Goal: Check status: Check status

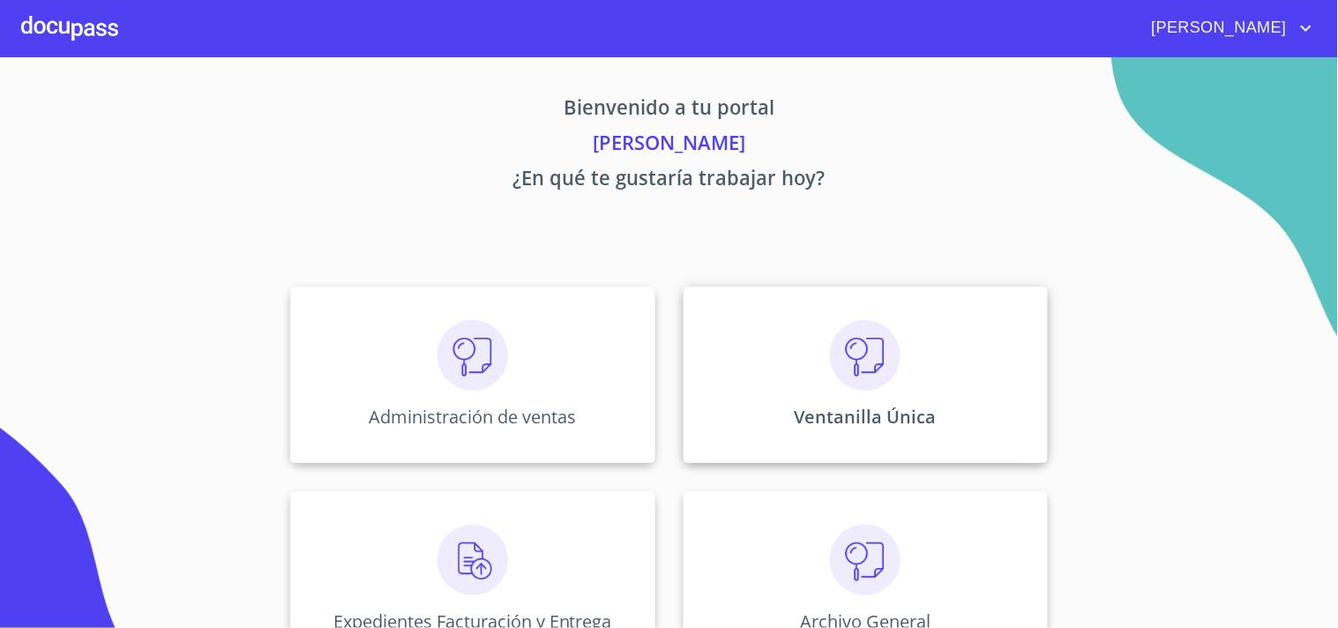
click at [906, 389] on div "Ventanilla Única" at bounding box center [866, 375] width 364 height 176
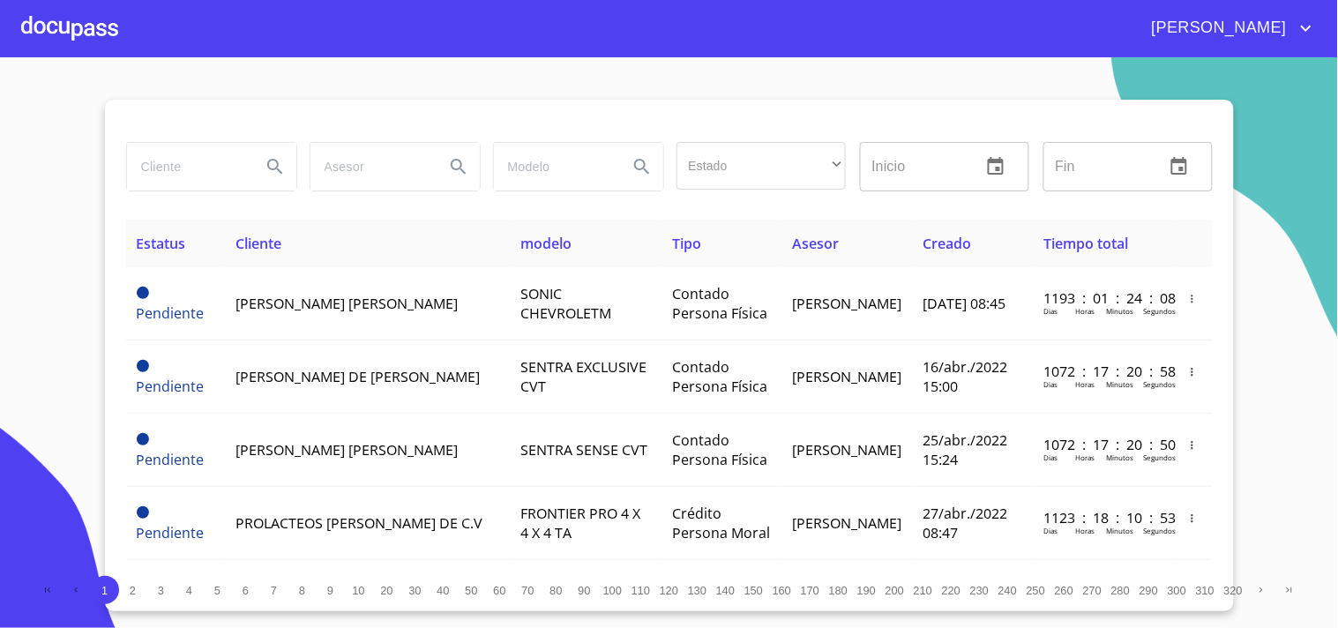
click at [225, 161] on input "search" at bounding box center [187, 167] width 120 height 48
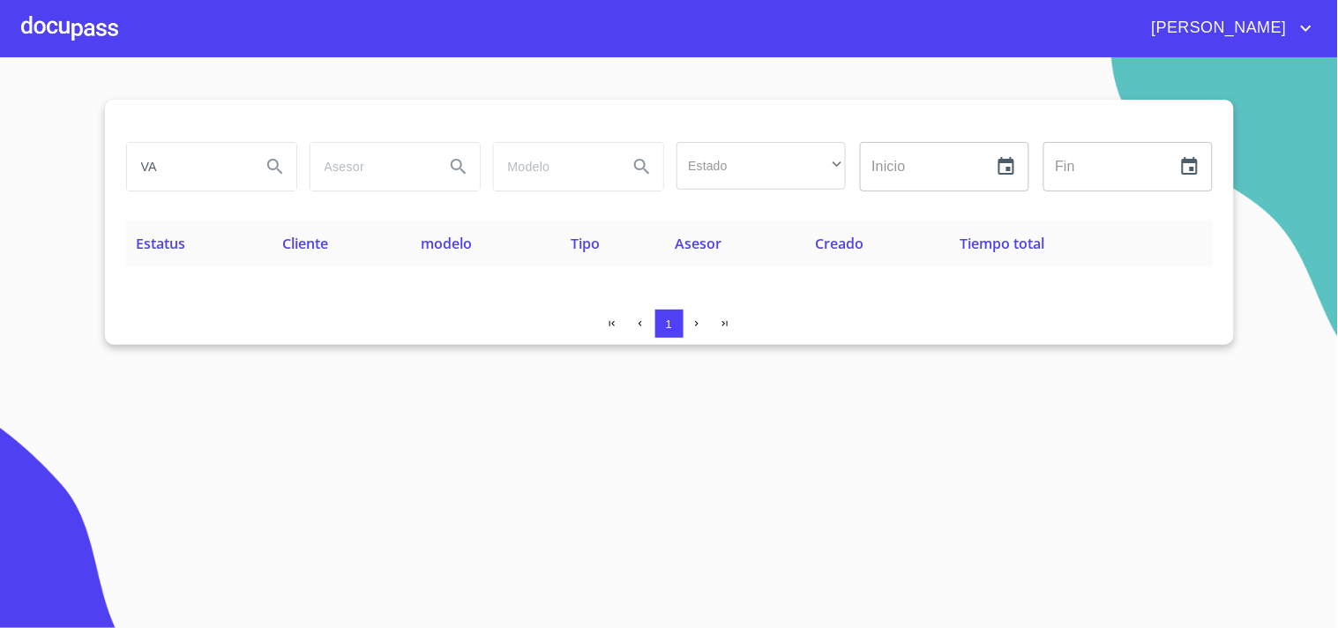
type input "V"
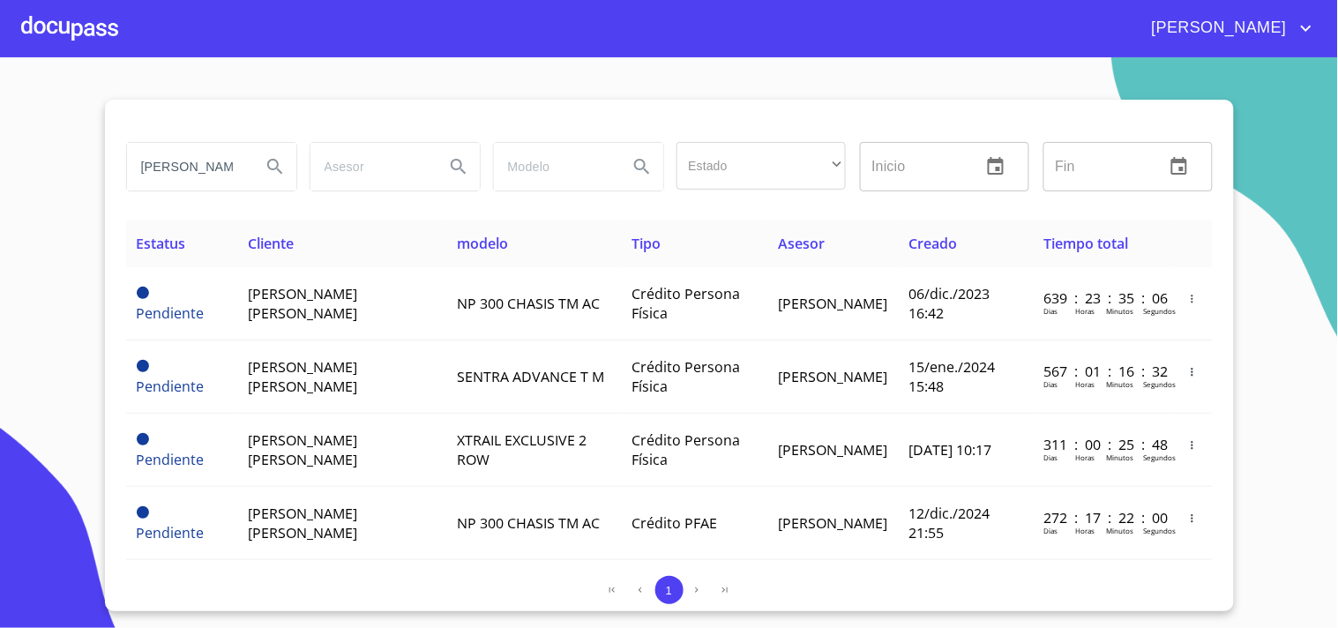
click at [226, 173] on input "ERICK" at bounding box center [187, 167] width 120 height 48
type input "E"
type input "F"
type input "VALERIO"
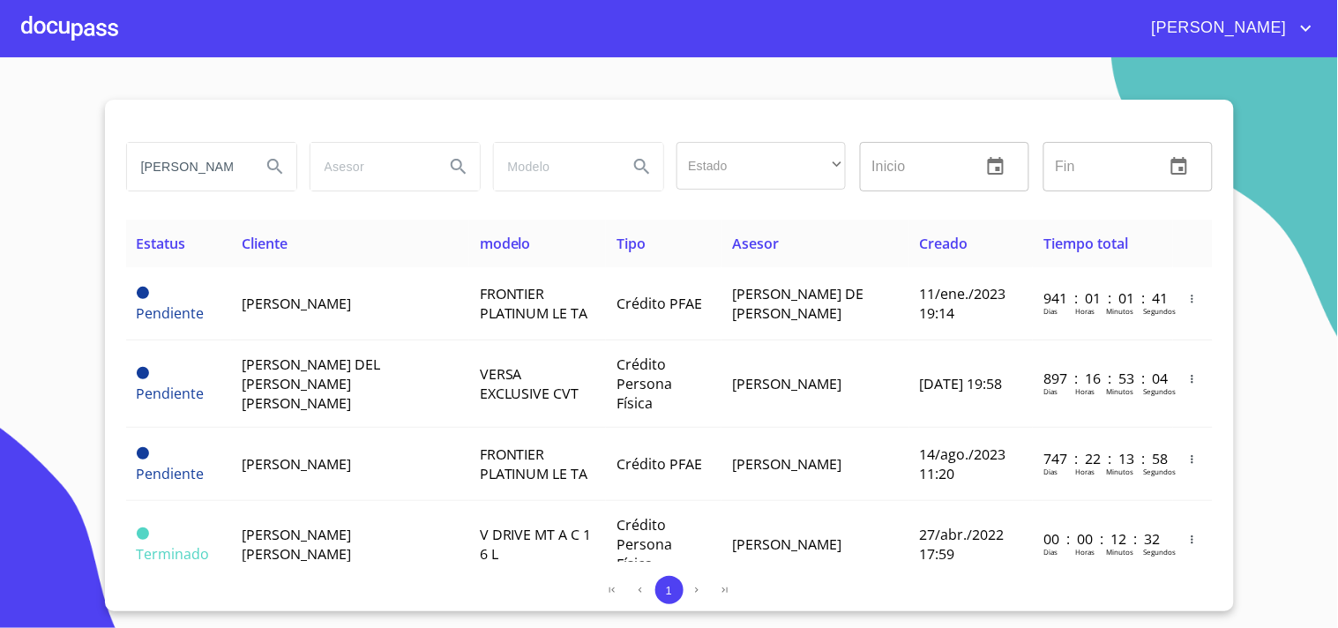
drag, startPoint x: 225, startPoint y: 169, endPoint x: 121, endPoint y: 173, distance: 104.1
click at [121, 173] on div "VALERIO" at bounding box center [210, 167] width 183 height 64
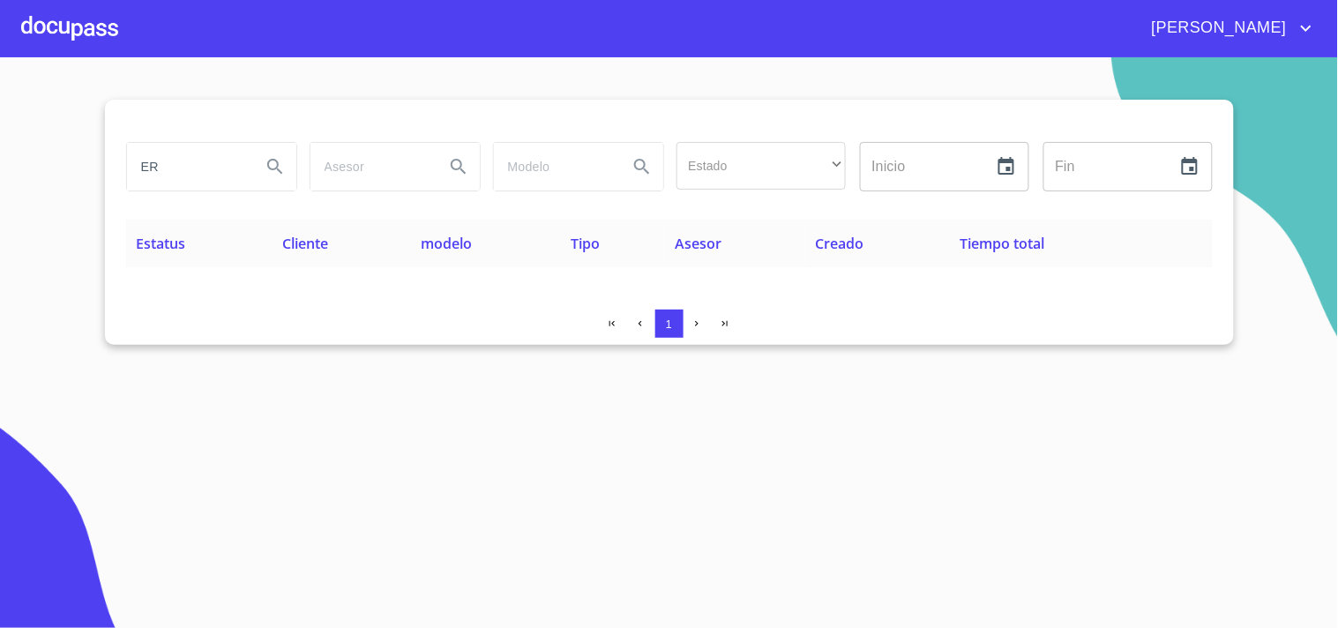
type input "E"
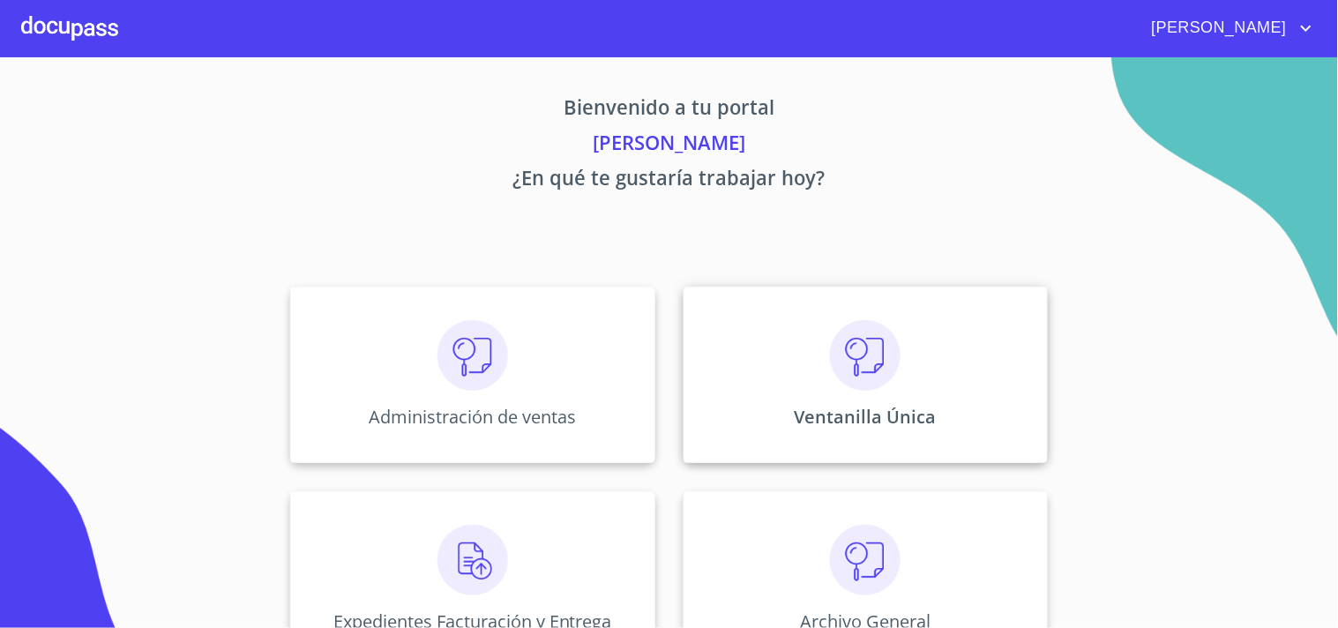
click at [856, 363] on img at bounding box center [865, 355] width 71 height 71
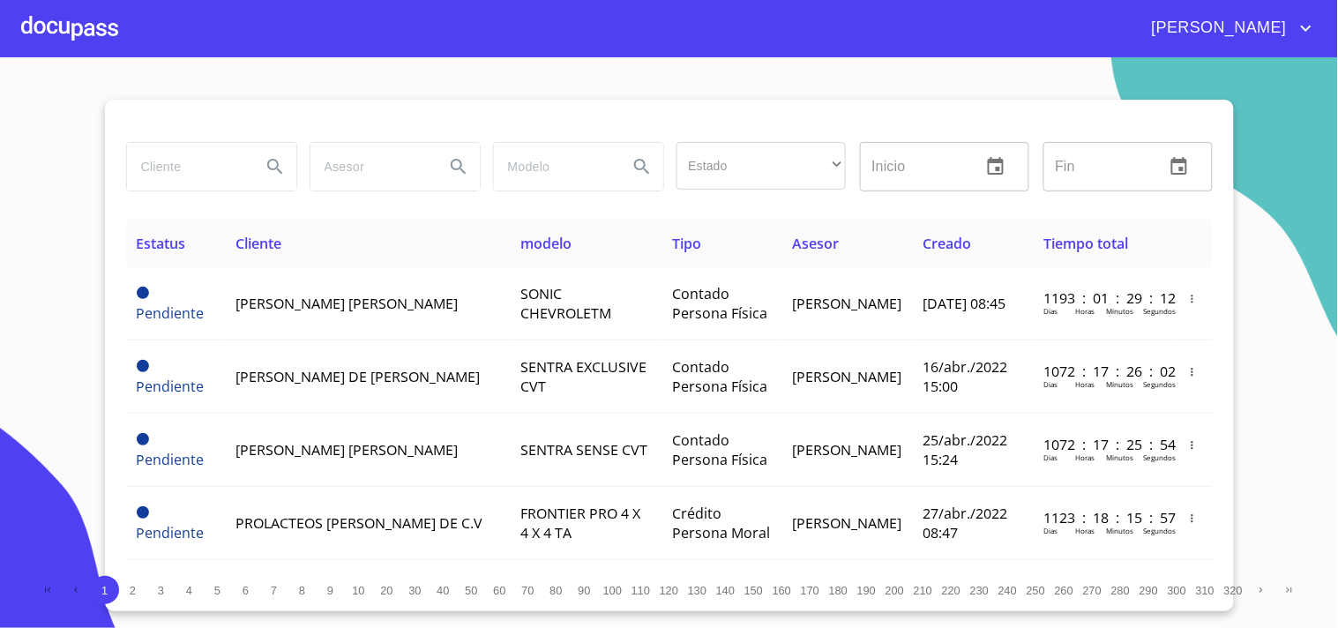
click at [197, 159] on input "search" at bounding box center [187, 167] width 120 height 48
type input "GUZMAN NIEVES"
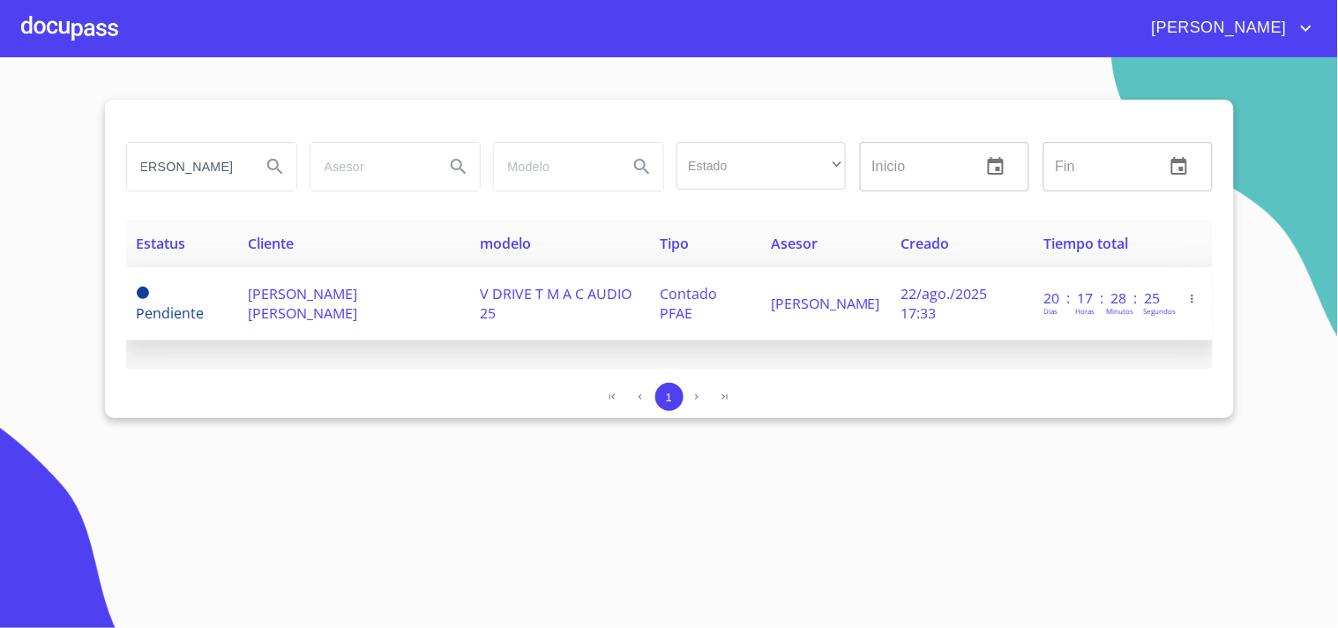
click at [717, 286] on span "Contado PFAE" at bounding box center [688, 303] width 57 height 39
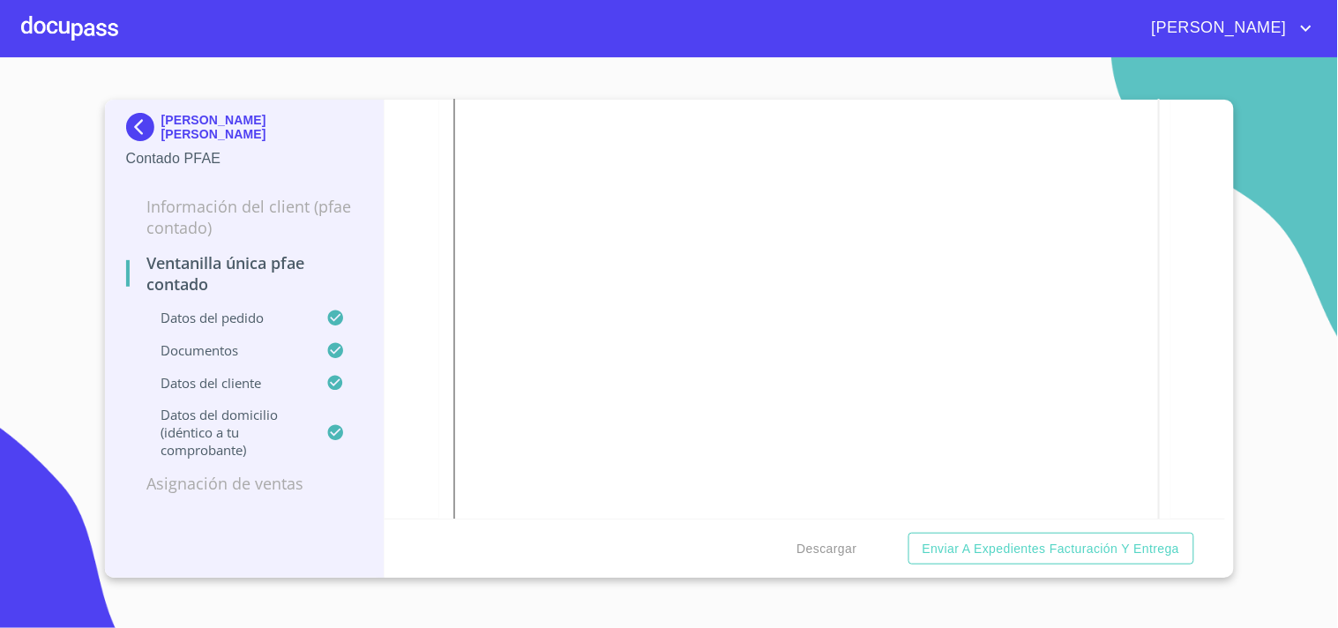
scroll to position [783, 0]
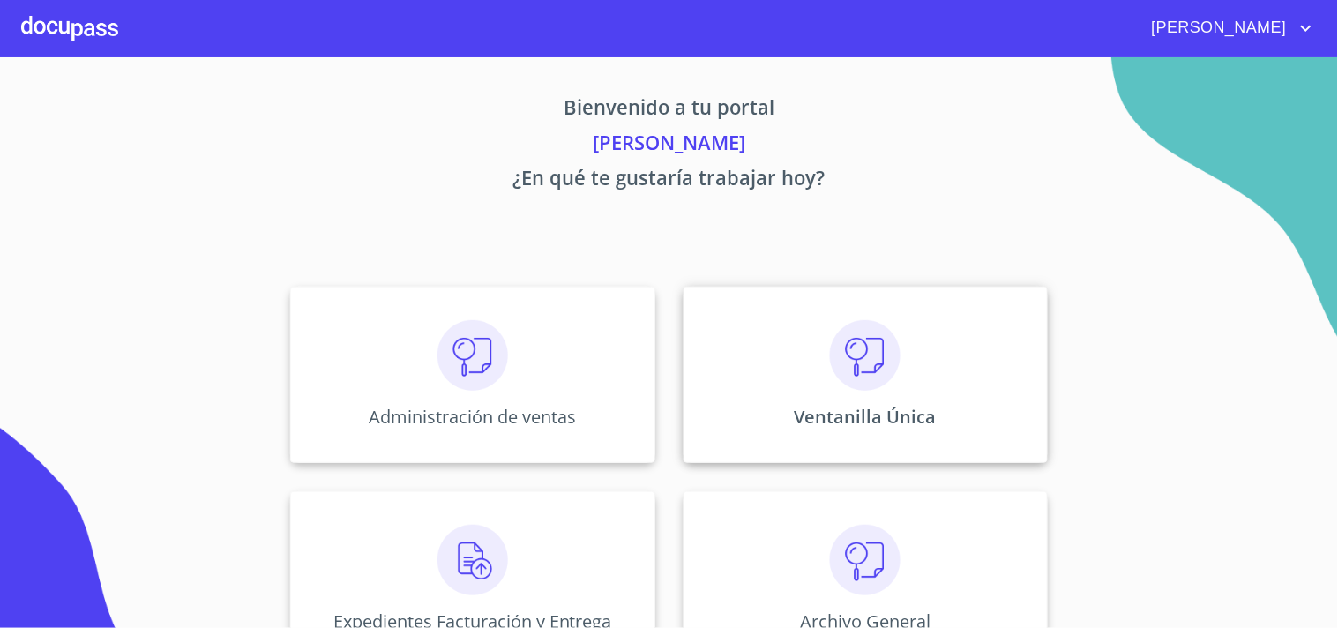
click at [830, 385] on img at bounding box center [865, 355] width 71 height 71
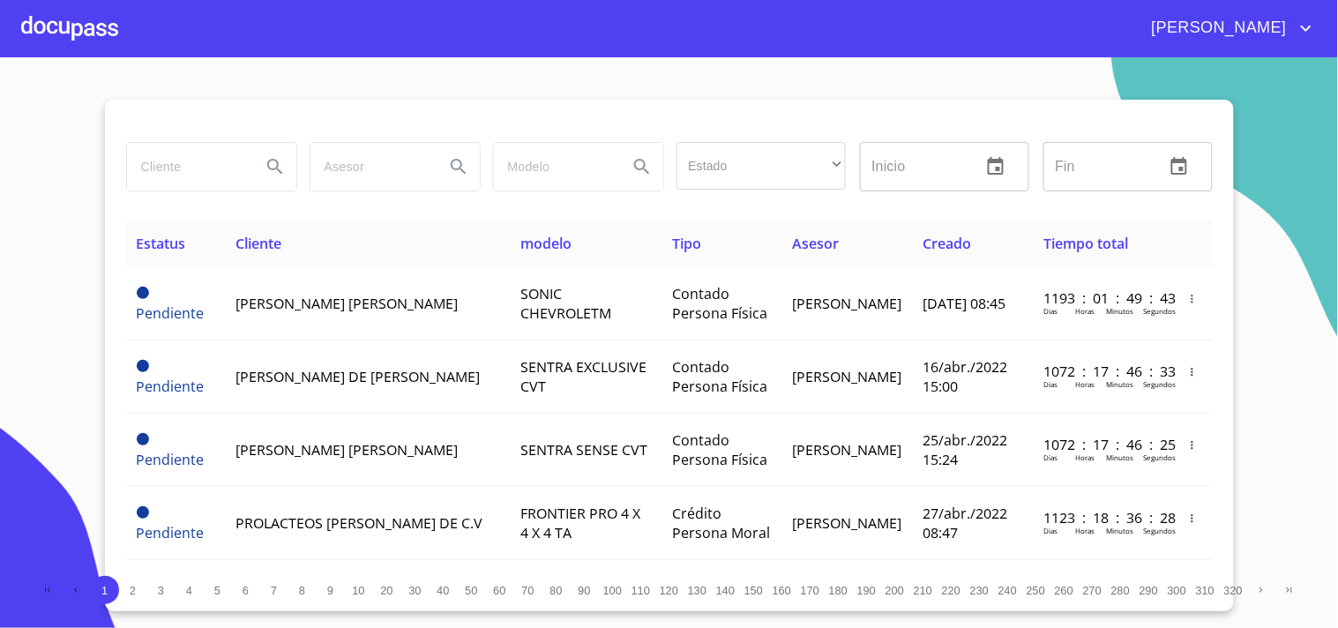
click at [201, 166] on input "search" at bounding box center [187, 167] width 120 height 48
type input "[PERSON_NAME]"
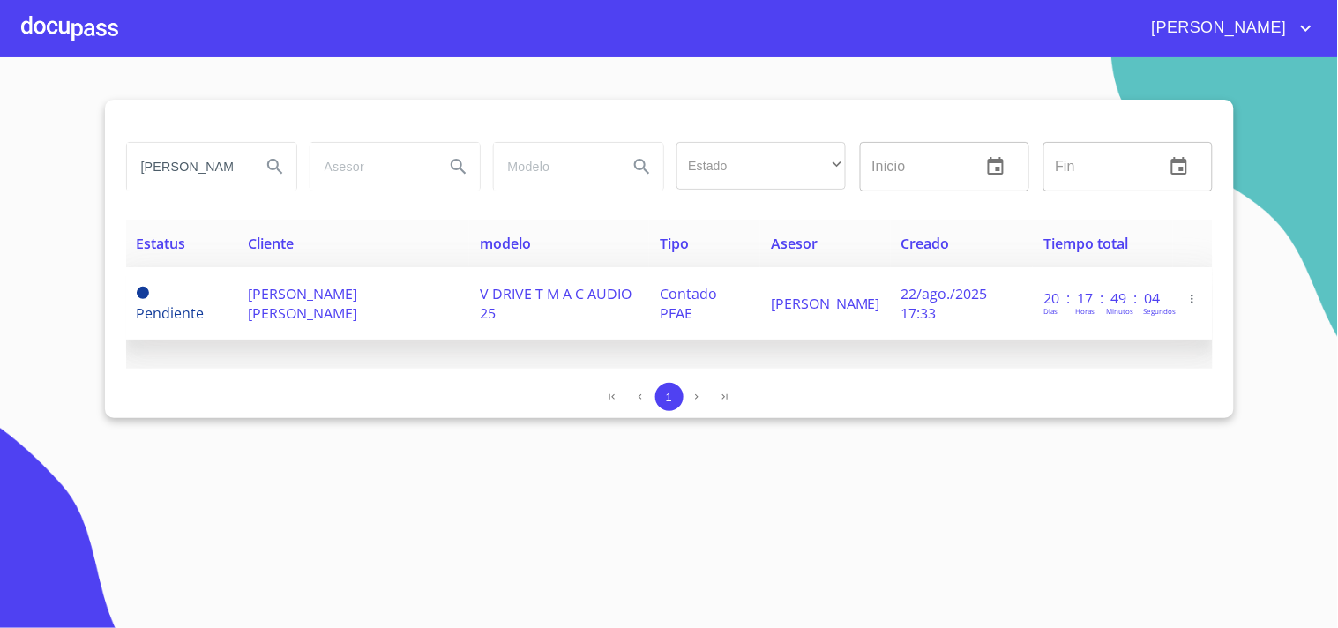
click at [579, 303] on span "V DRIVE T M A C AUDIO 25" at bounding box center [556, 303] width 152 height 39
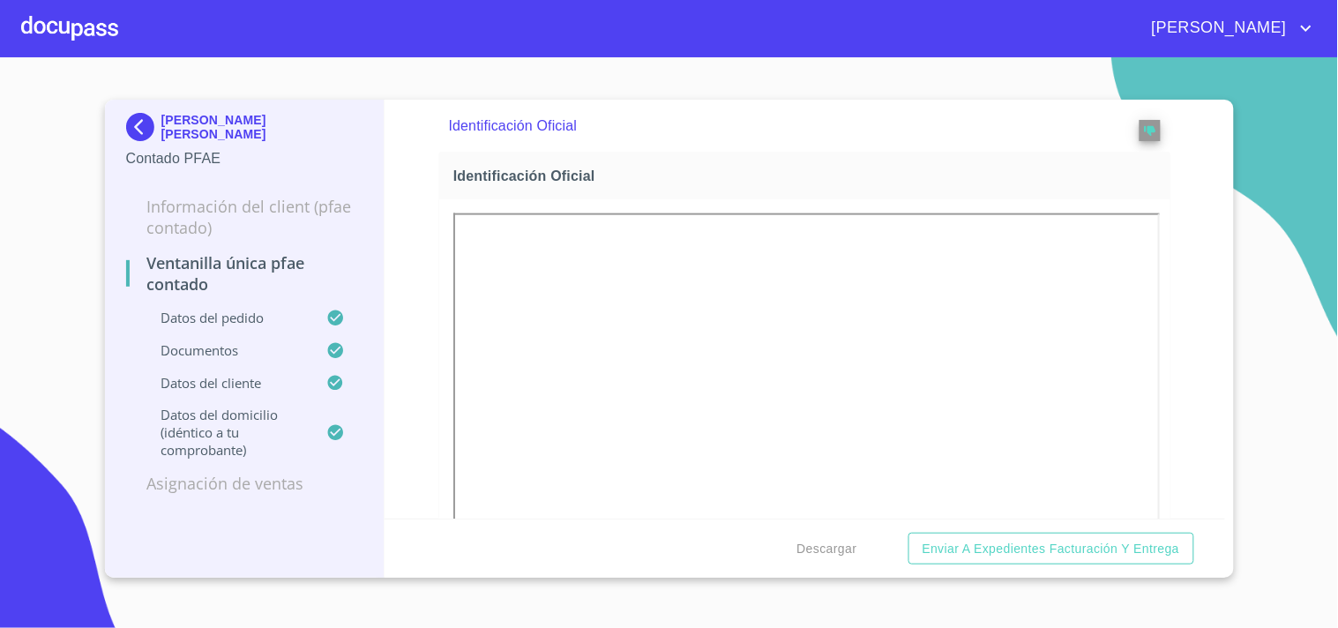
scroll to position [882, 0]
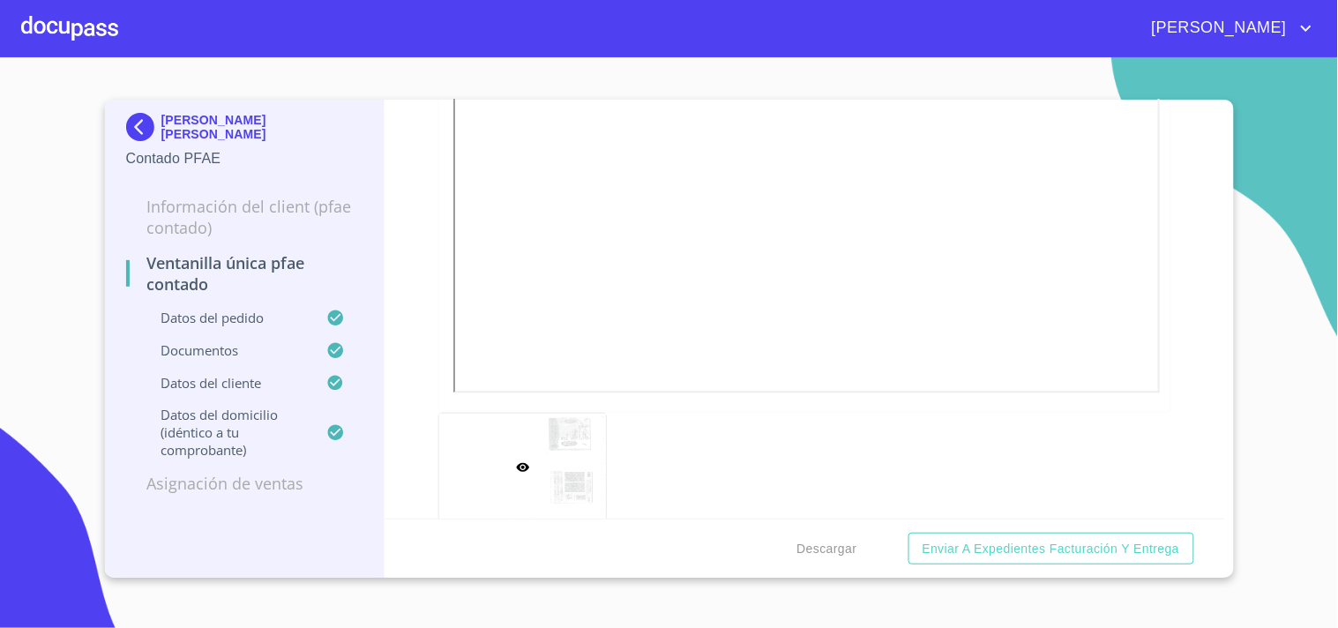
click at [94, 40] on div at bounding box center [69, 28] width 97 height 56
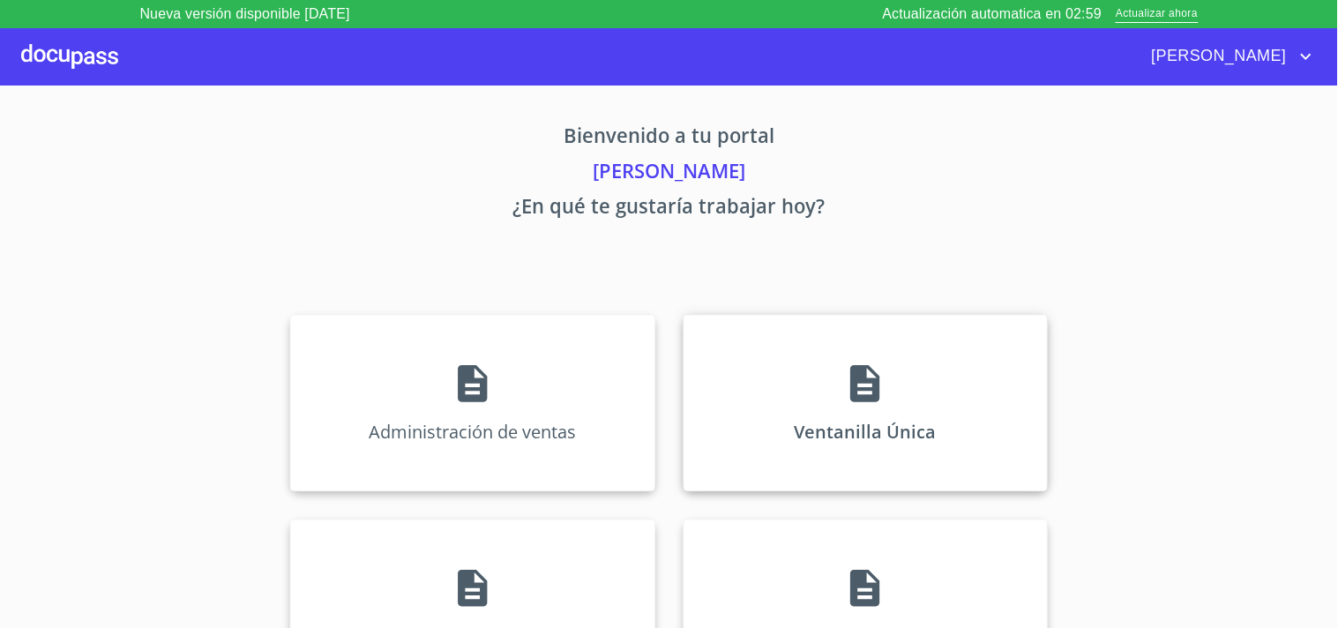
click at [857, 332] on div "Ventanilla Única" at bounding box center [866, 403] width 364 height 176
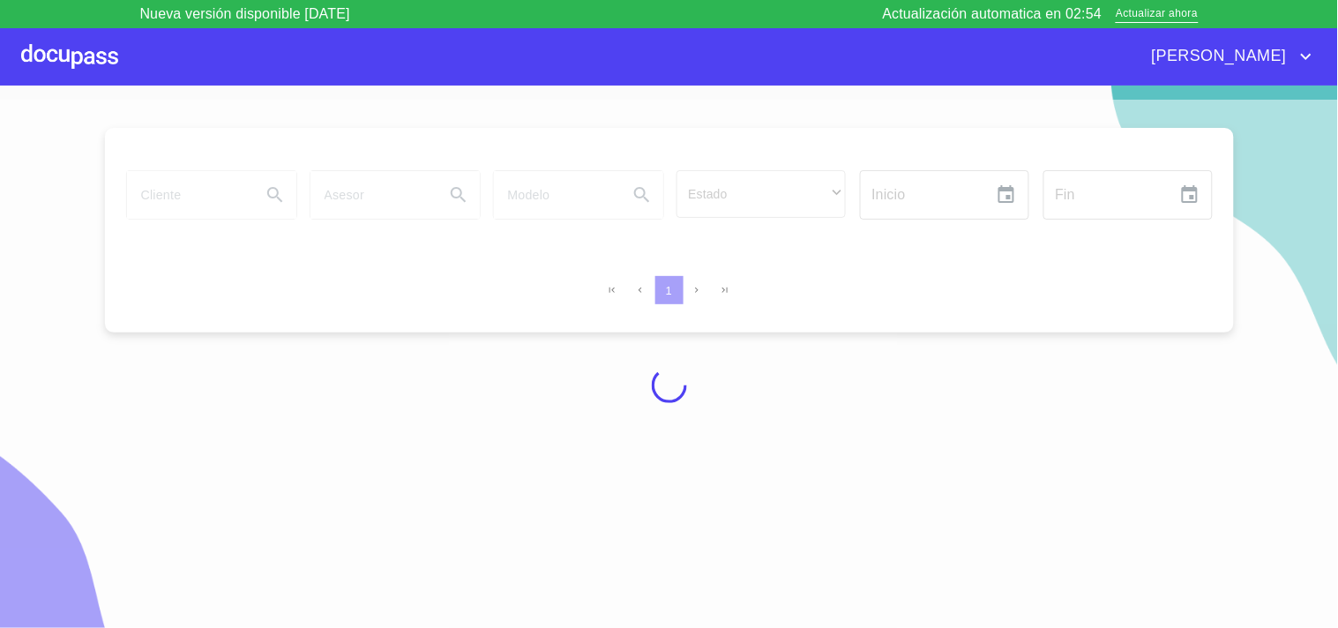
click at [188, 213] on div at bounding box center [669, 385] width 1338 height 571
click at [214, 187] on div at bounding box center [669, 385] width 1338 height 571
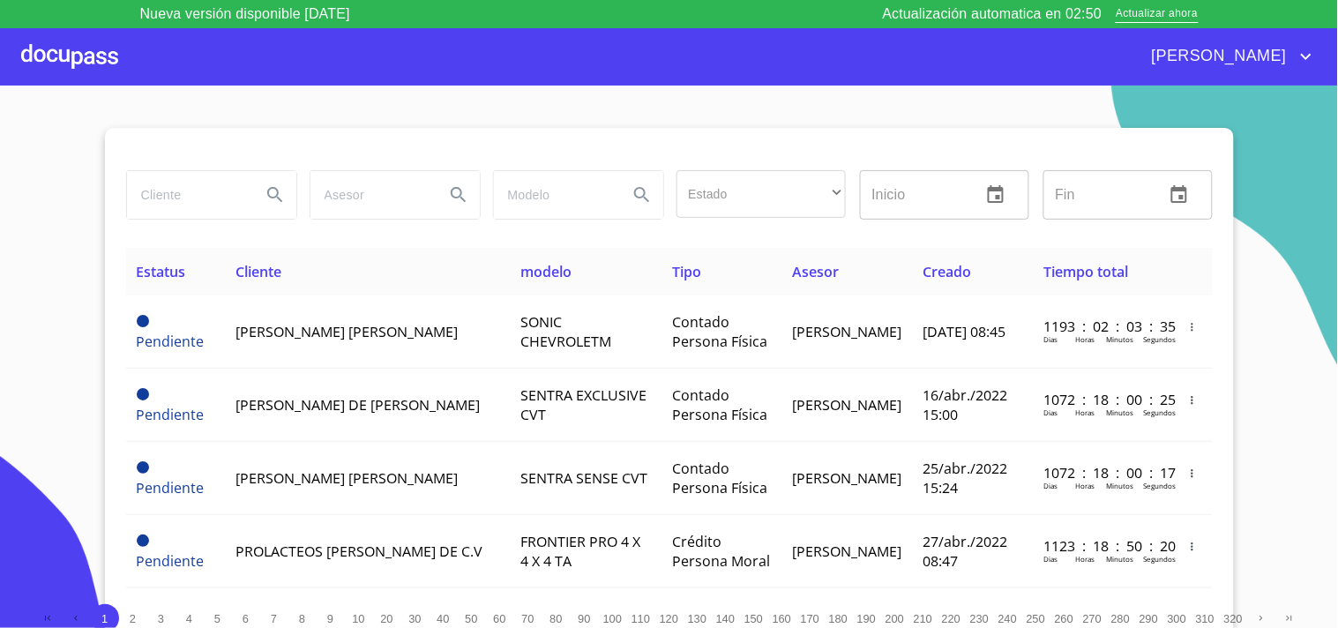
click at [214, 187] on input "search" at bounding box center [187, 195] width 120 height 48
type input "m"
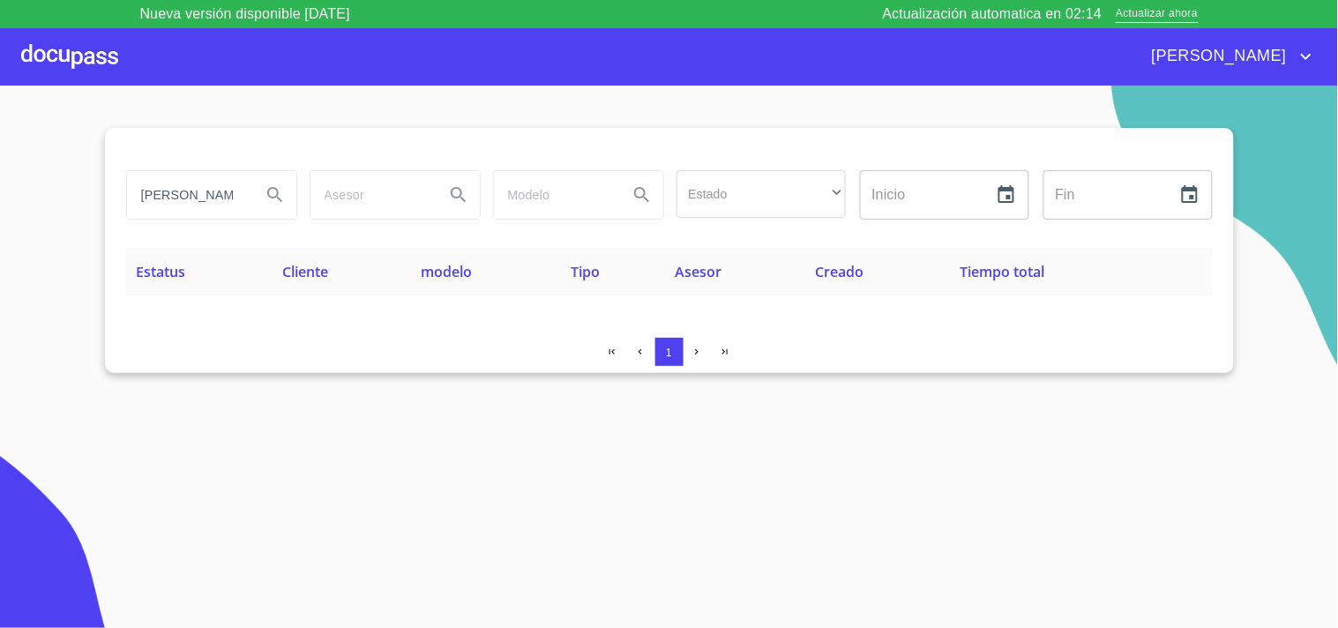
type input "[PERSON_NAME]"
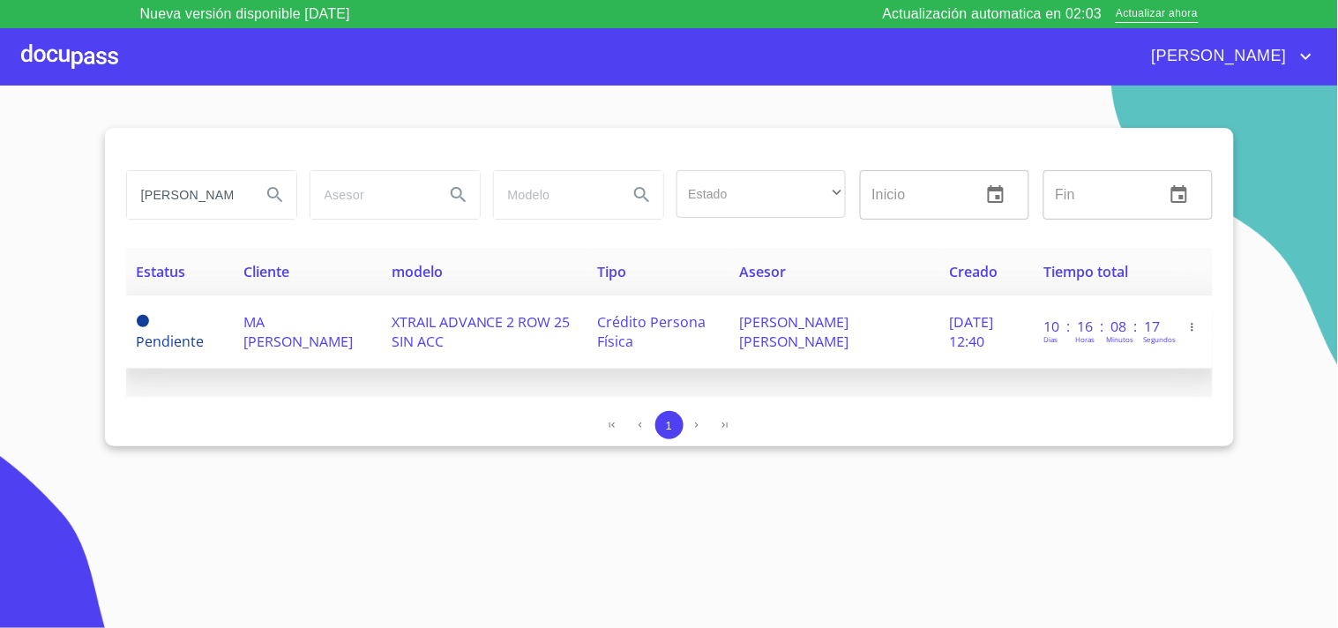
click at [326, 328] on span "MA [PERSON_NAME]" at bounding box center [297, 331] width 109 height 39
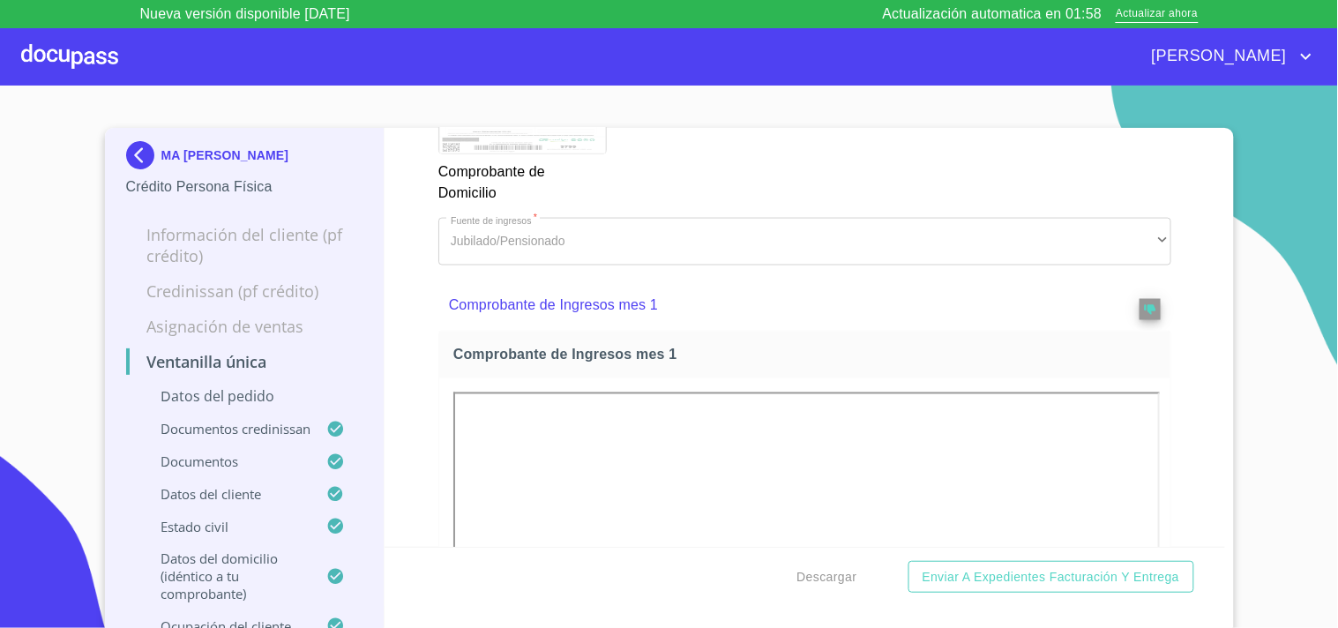
scroll to position [2352, 0]
